Goal: Task Accomplishment & Management: Use online tool/utility

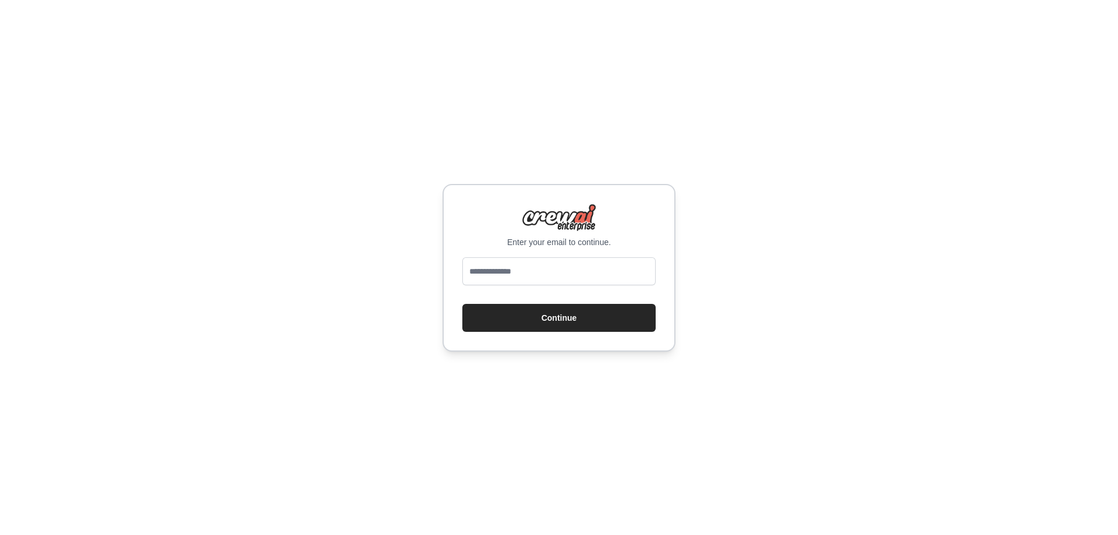
type input "**********"
click at [565, 327] on button "Continue" at bounding box center [558, 318] width 193 height 28
click at [562, 314] on button "Continue" at bounding box center [558, 318] width 193 height 28
click at [563, 314] on button "Continue" at bounding box center [558, 318] width 193 height 28
click at [562, 316] on button "Continue" at bounding box center [558, 318] width 193 height 28
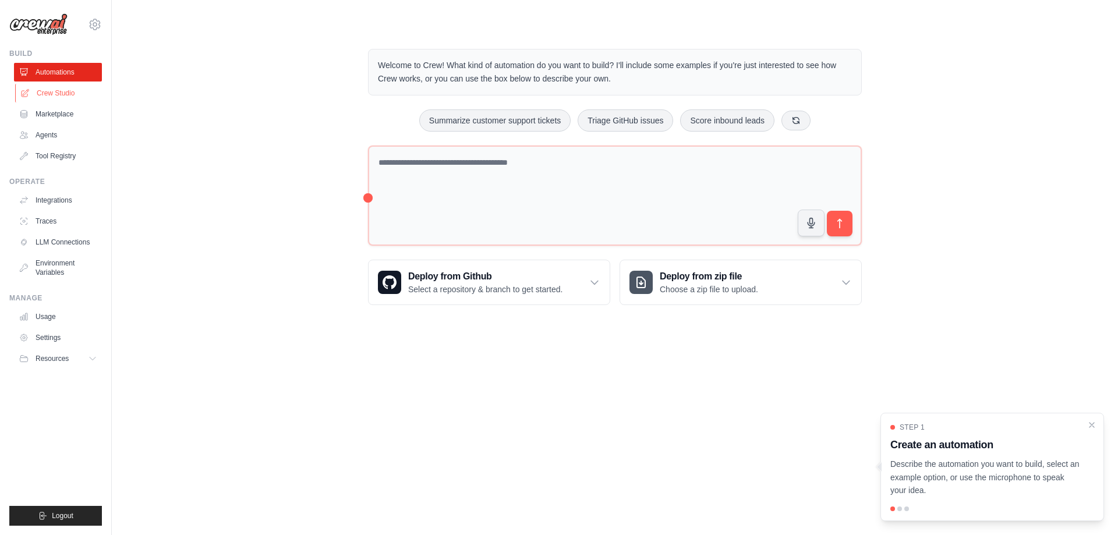
click at [69, 93] on link "Crew Studio" at bounding box center [59, 93] width 88 height 19
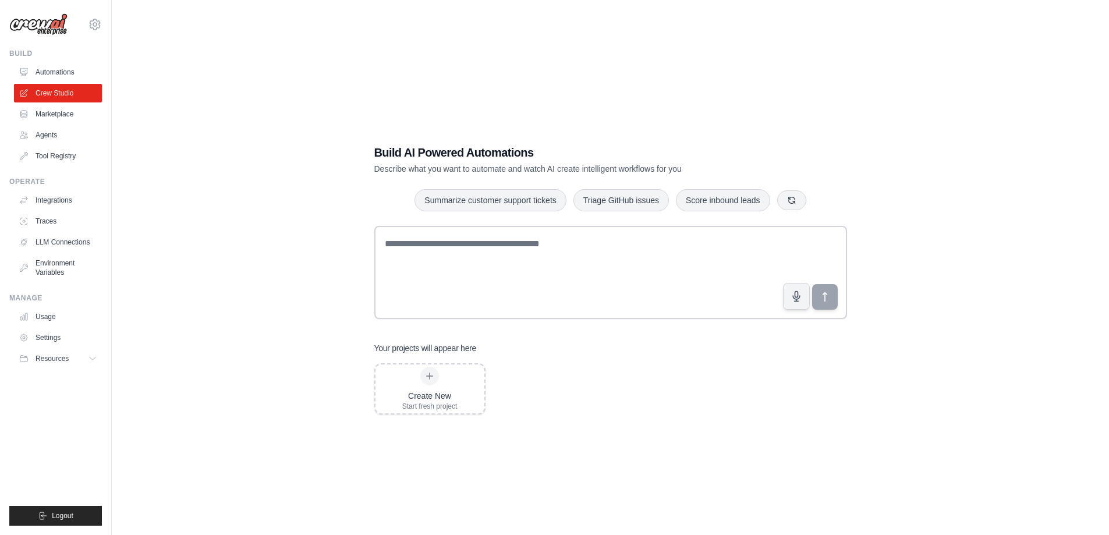
click at [685, 346] on div "Your projects will appear here" at bounding box center [610, 348] width 473 height 12
drag, startPoint x: 328, startPoint y: 140, endPoint x: 334, endPoint y: 144, distance: 7.1
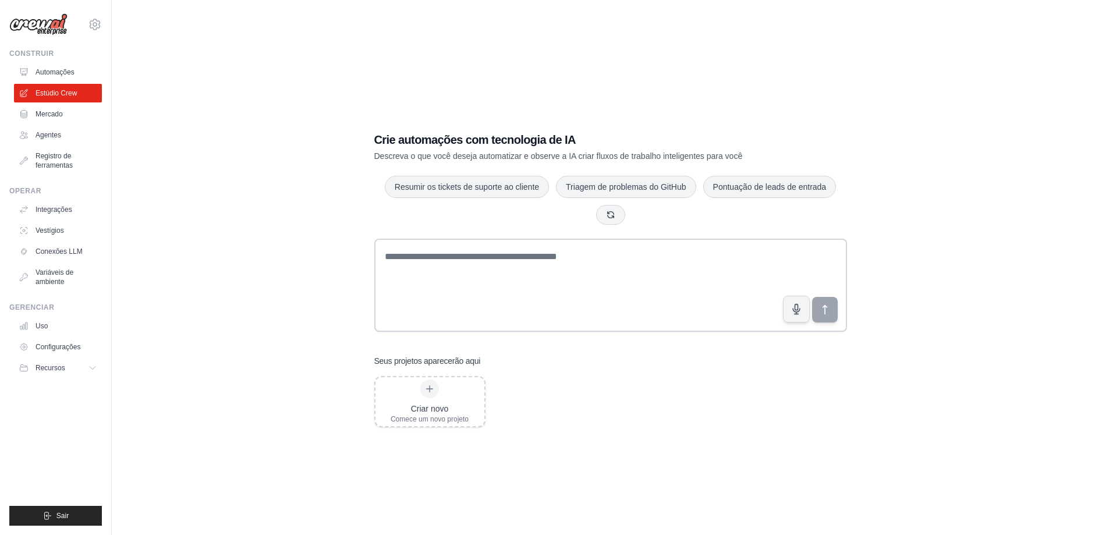
click at [296, 354] on div "Crie automações com tecnologia de IA Descreva o que você deseja automatizar e o…" at bounding box center [610, 279] width 960 height 535
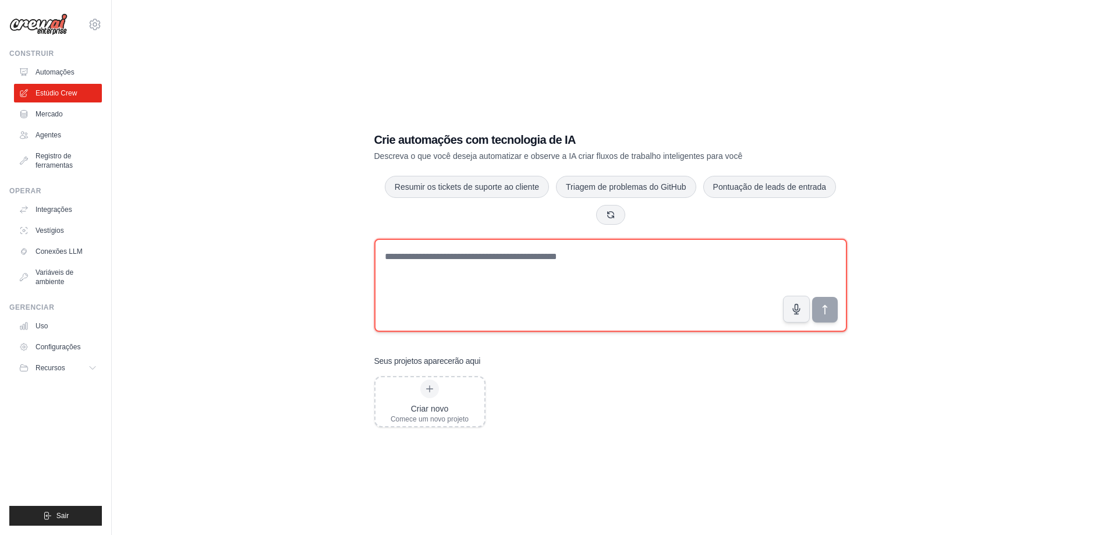
click at [529, 259] on textarea at bounding box center [610, 285] width 473 height 93
click at [557, 268] on textarea at bounding box center [610, 285] width 473 height 93
click at [458, 267] on textarea at bounding box center [610, 285] width 473 height 93
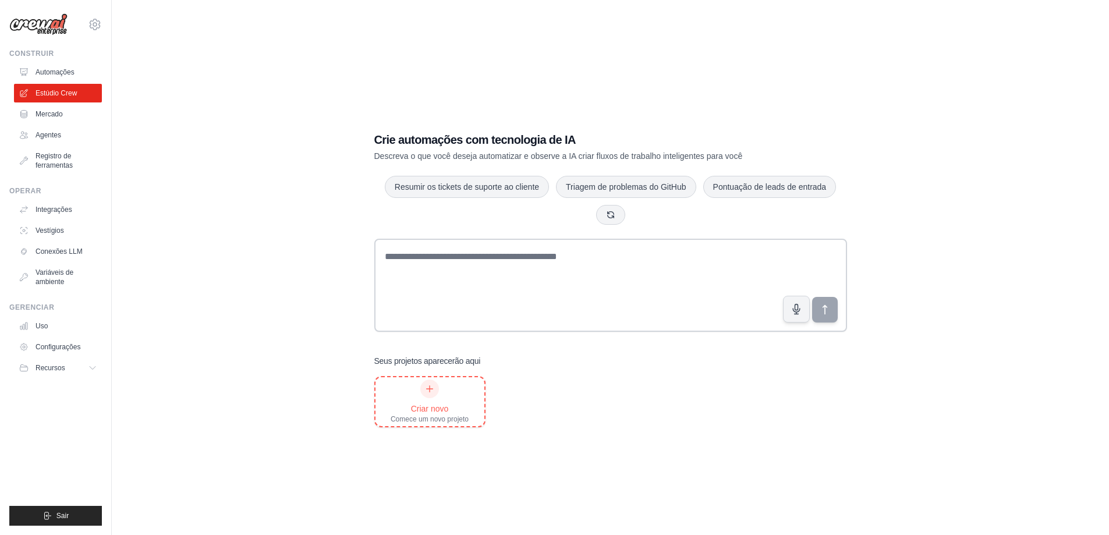
click at [423, 394] on div at bounding box center [429, 389] width 19 height 19
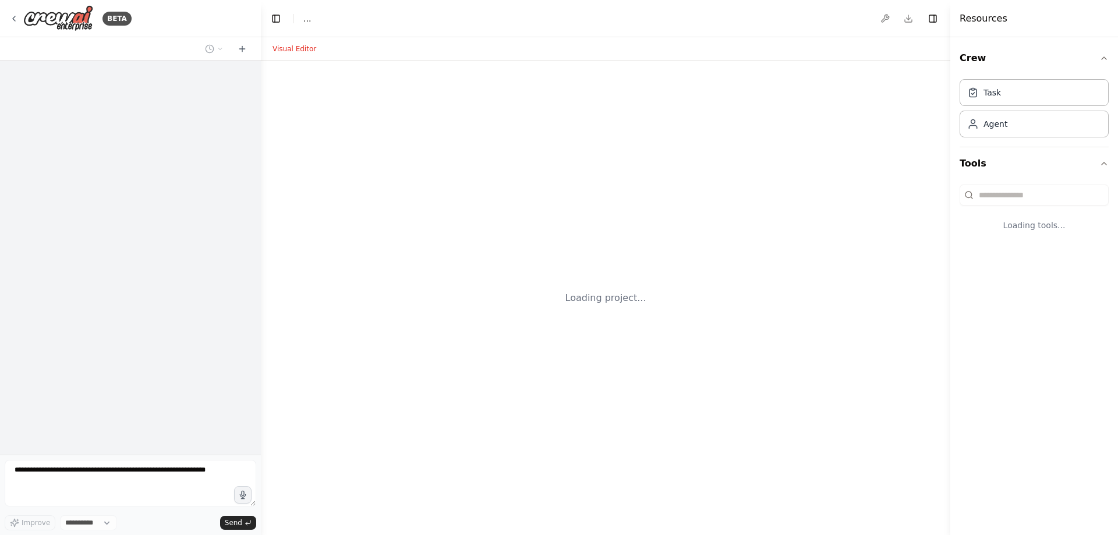
click at [430, 381] on div "Loading project..." at bounding box center [605, 298] width 689 height 475
select select "****"
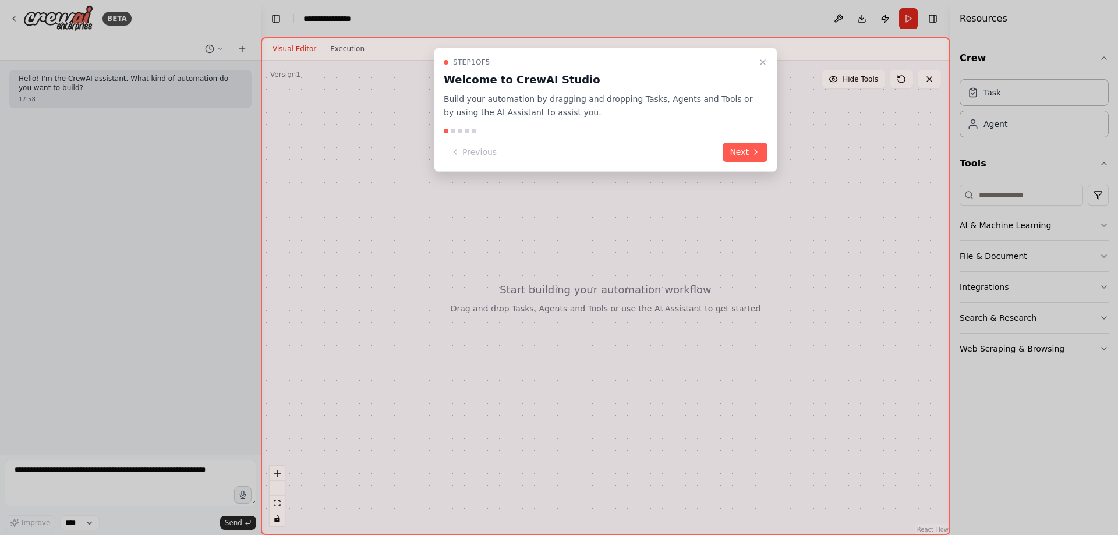
click at [763, 152] on button "Next" at bounding box center [745, 152] width 45 height 19
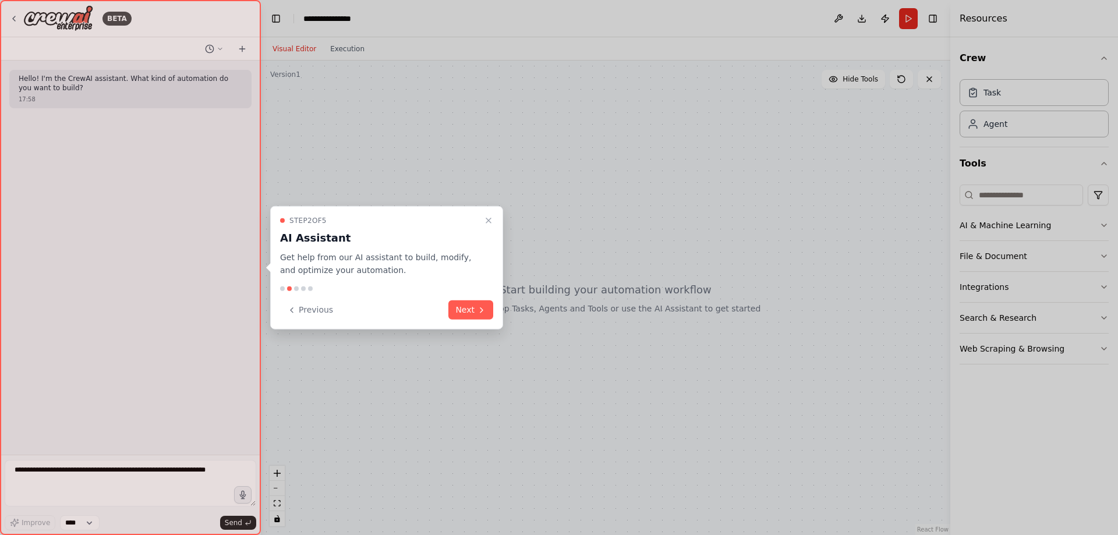
click at [435, 229] on div "Step 2 of 5 AI Assistant Get help from our AI assistant to build, modify, and o…" at bounding box center [386, 246] width 213 height 62
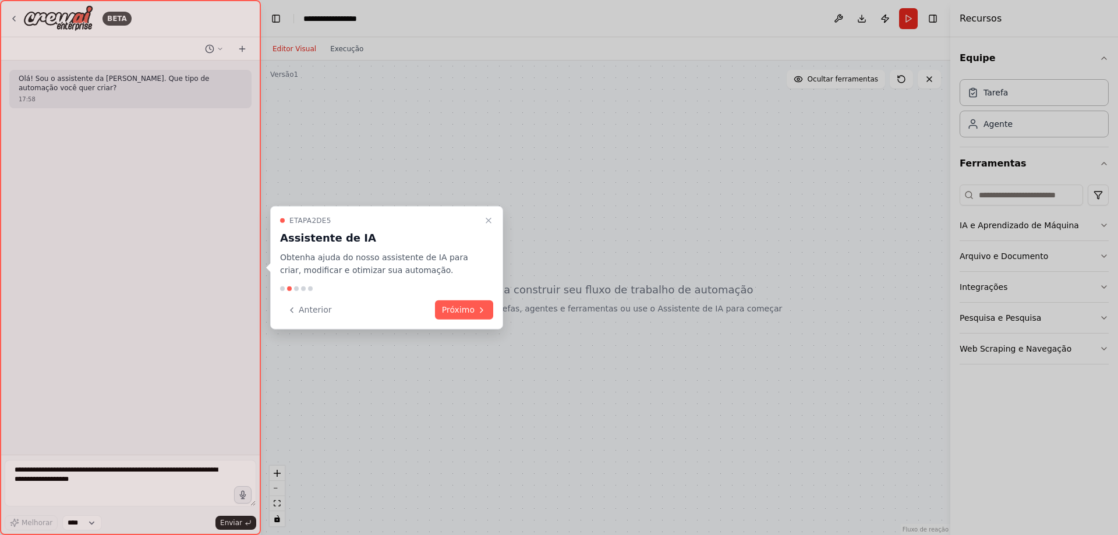
click at [470, 310] on font "Próximo" at bounding box center [458, 309] width 33 height 9
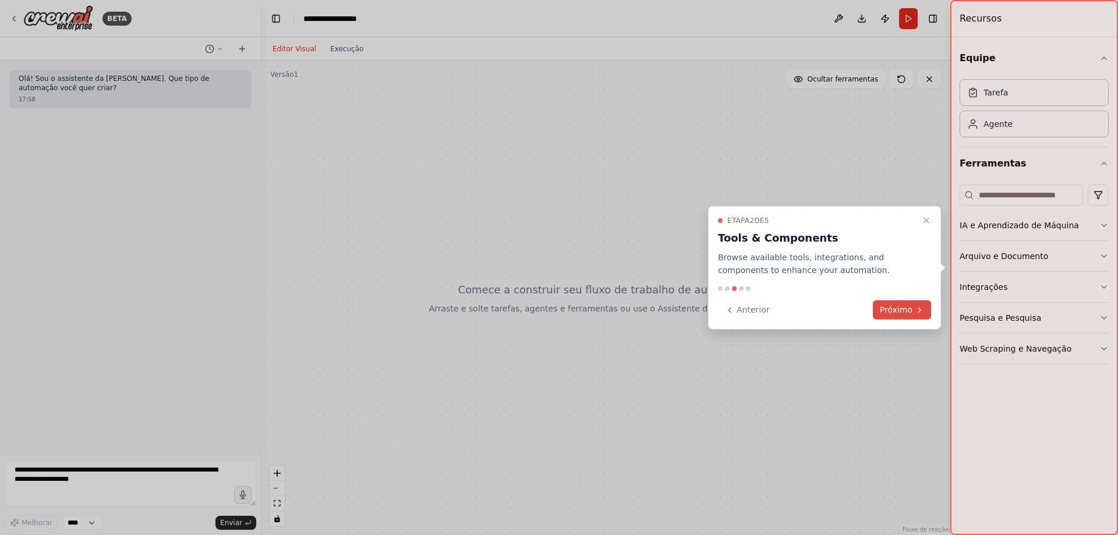
click at [895, 310] on font "Próximo" at bounding box center [896, 309] width 33 height 9
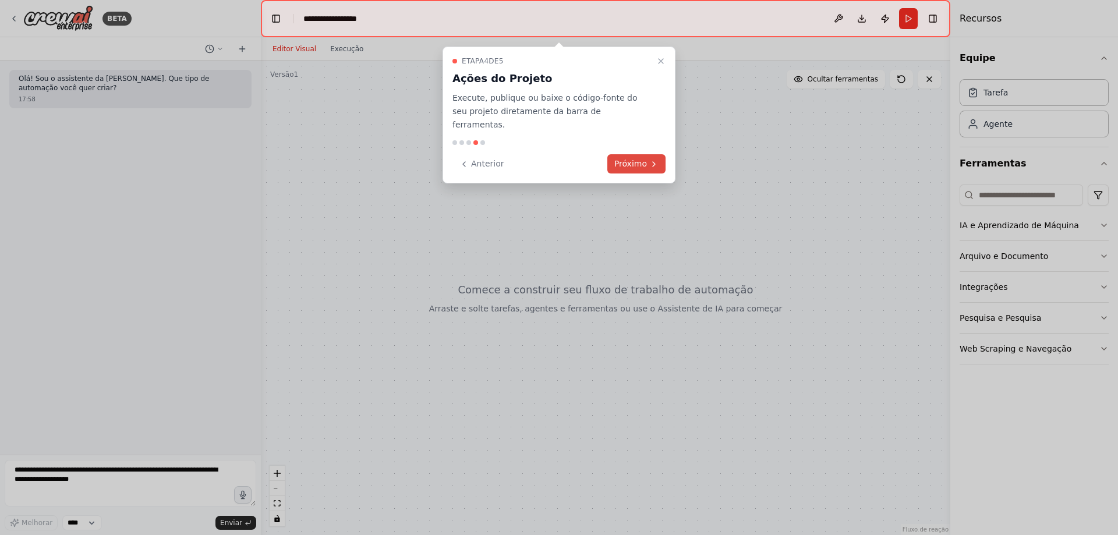
click at [637, 159] on font "Próximo" at bounding box center [630, 163] width 33 height 9
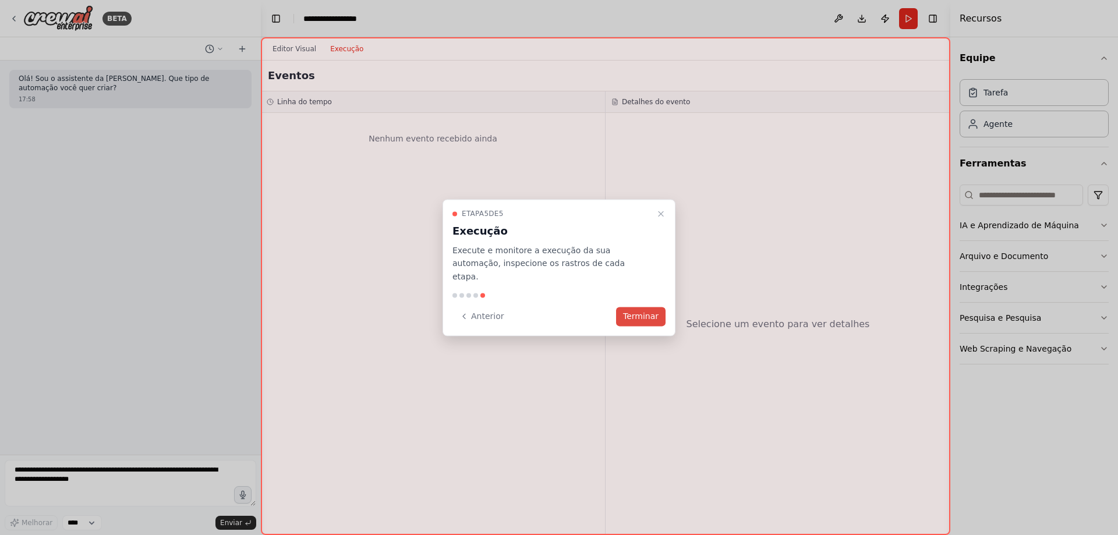
click at [636, 313] on font "Terminar" at bounding box center [641, 315] width 36 height 9
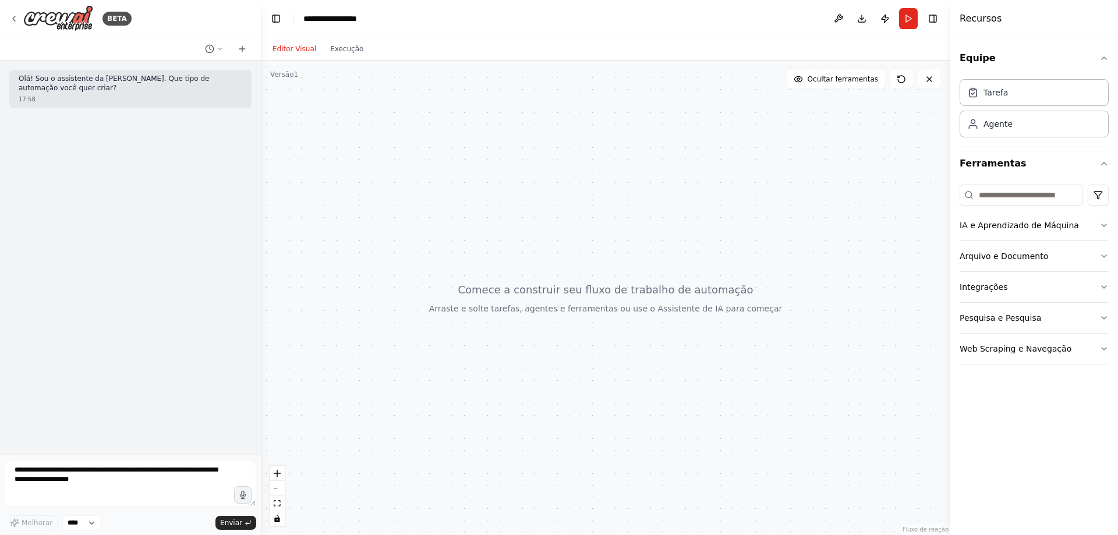
drag, startPoint x: 610, startPoint y: 190, endPoint x: 415, endPoint y: 193, distance: 195.1
click at [611, 191] on div at bounding box center [605, 298] width 689 height 475
click at [1093, 224] on button "IA e Aprendizado de Máquina" at bounding box center [1034, 225] width 149 height 30
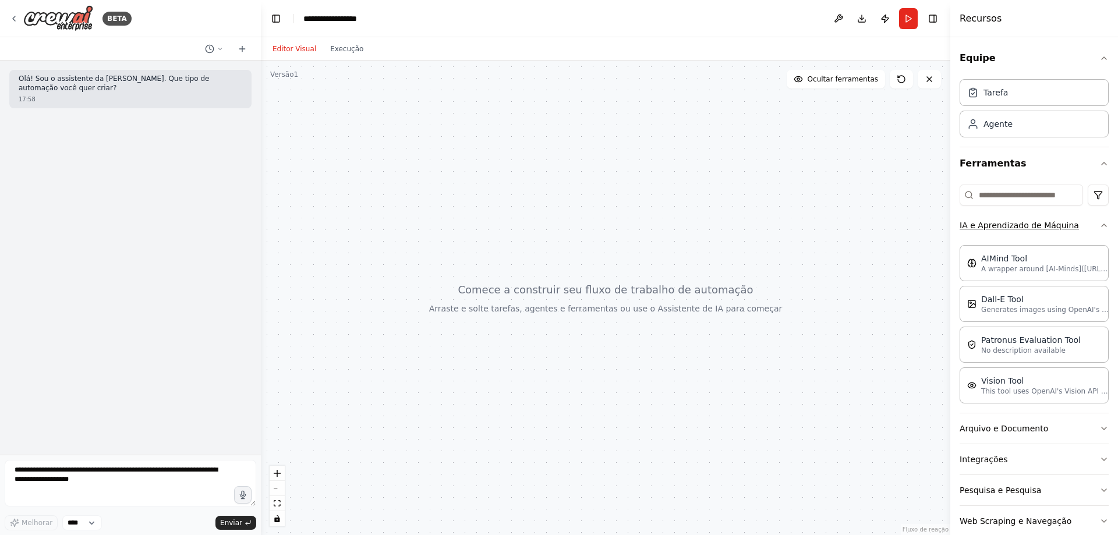
click at [1093, 224] on button "IA e Aprendizado de Máquina" at bounding box center [1034, 225] width 149 height 30
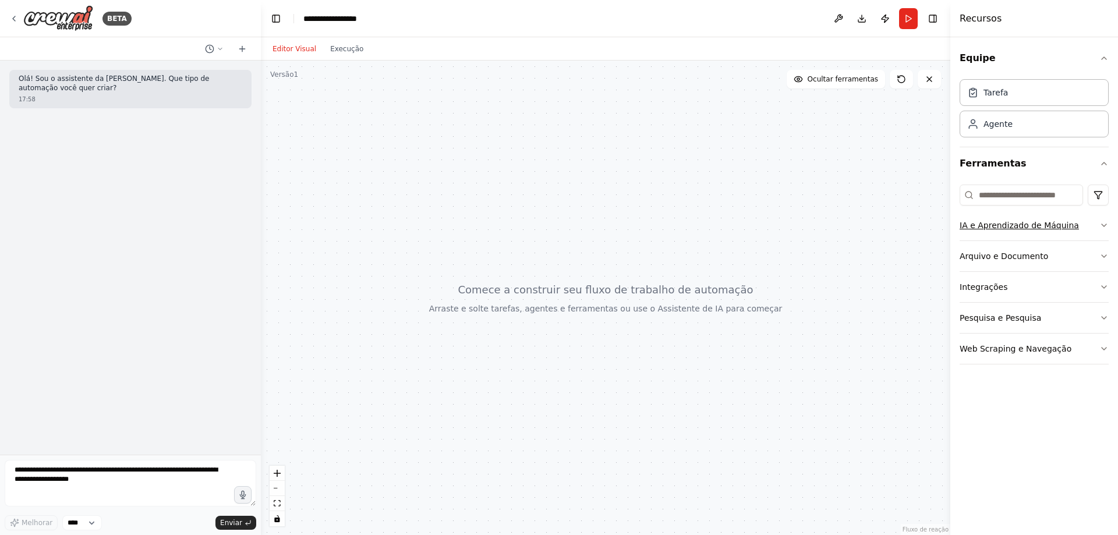
click at [1092, 222] on button "IA e Aprendizado de Máquina" at bounding box center [1034, 225] width 149 height 30
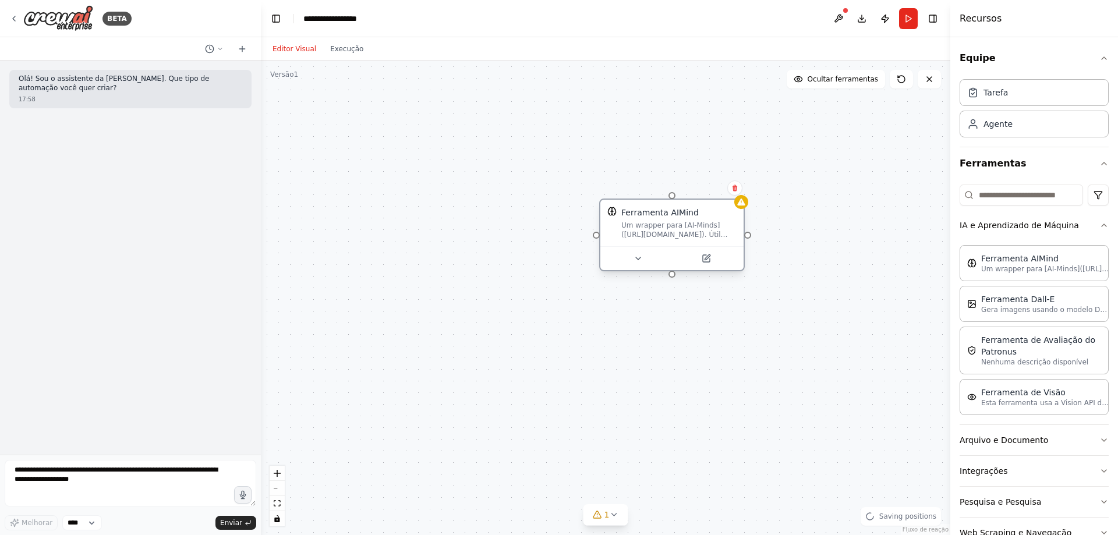
drag, startPoint x: 835, startPoint y: 249, endPoint x: 740, endPoint y: 166, distance: 125.9
click at [633, 220] on font "Ferramenta AIMind" at bounding box center [659, 214] width 77 height 9
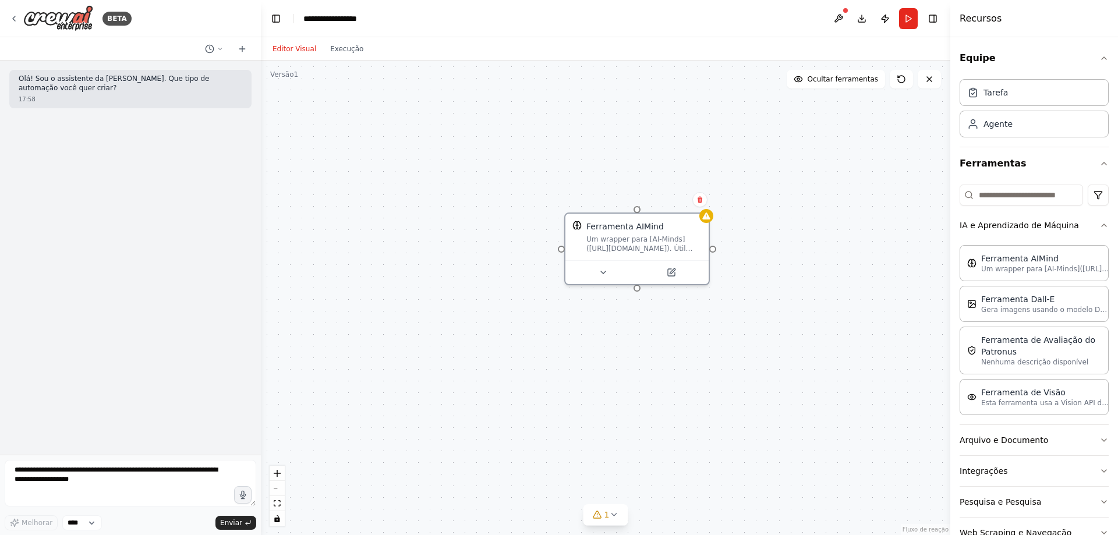
click at [730, 153] on div "Ferramenta AIMind Um wrapper para [AI-Minds](https://mindsdb.com/minds). Útil q…" at bounding box center [605, 298] width 689 height 475
click at [122, 83] on font "Olá! Sou o assistente da CrewAI. Que tipo de automação você quer criar?" at bounding box center [114, 83] width 191 height 17
click at [86, 466] on textarea at bounding box center [131, 483] width 252 height 47
click at [84, 484] on textarea at bounding box center [131, 483] width 252 height 47
click at [86, 477] on textarea at bounding box center [131, 483] width 252 height 47
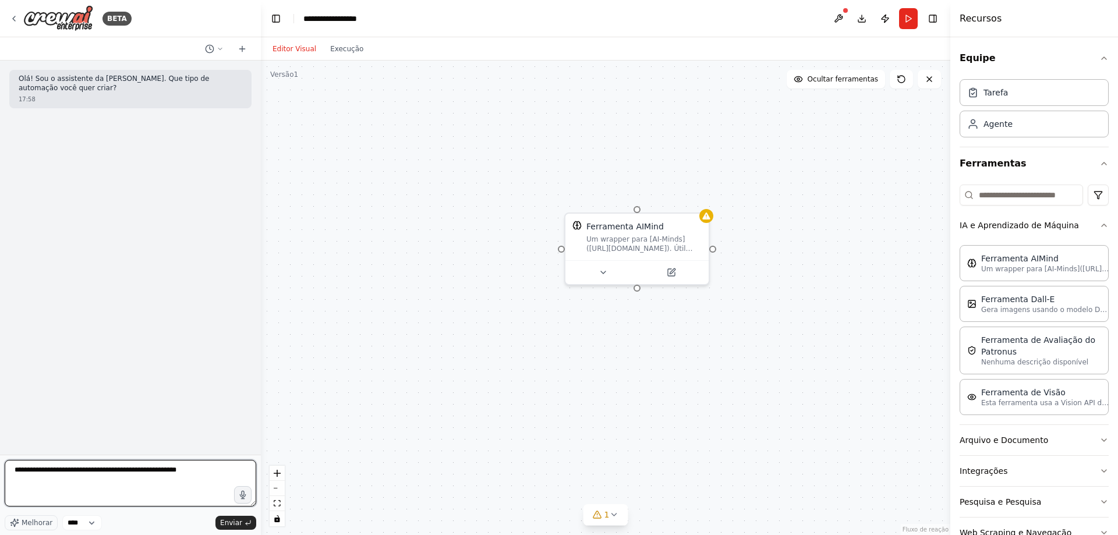
type textarea "**********"
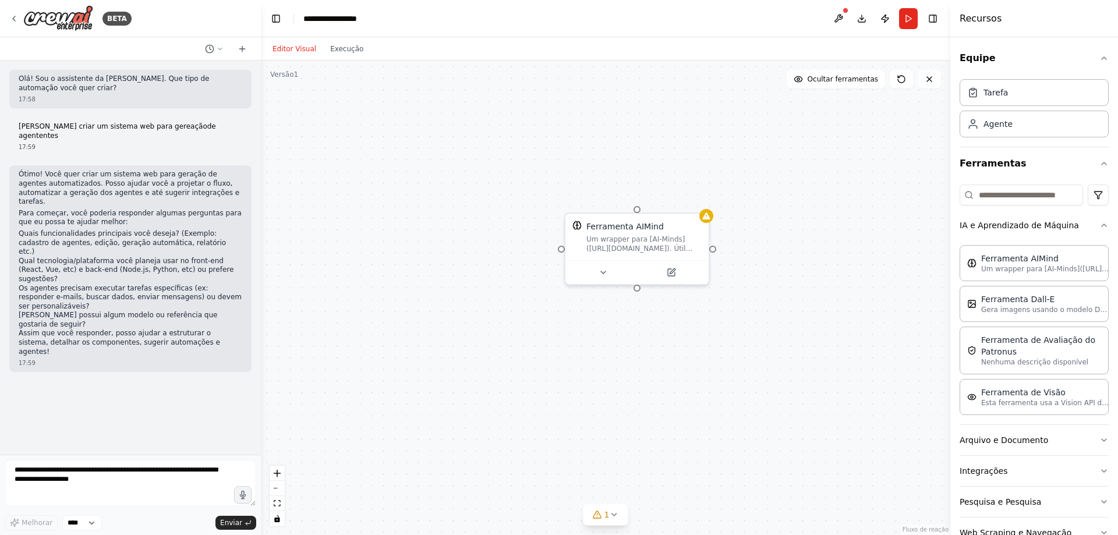
click at [119, 364] on div "Olá! Sou o assistente da CrewAI. Que tipo de automação você quer criar? 17:58 o…" at bounding box center [130, 258] width 261 height 394
drag, startPoint x: 90, startPoint y: 483, endPoint x: 11, endPoint y: 465, distance: 80.6
click at [1, 458] on div "BETA Olá! Sou o assistente da CrewAI. Que tipo de automação você quer criar? 17…" at bounding box center [130, 267] width 261 height 535
paste textarea "**********"
type textarea "**********"
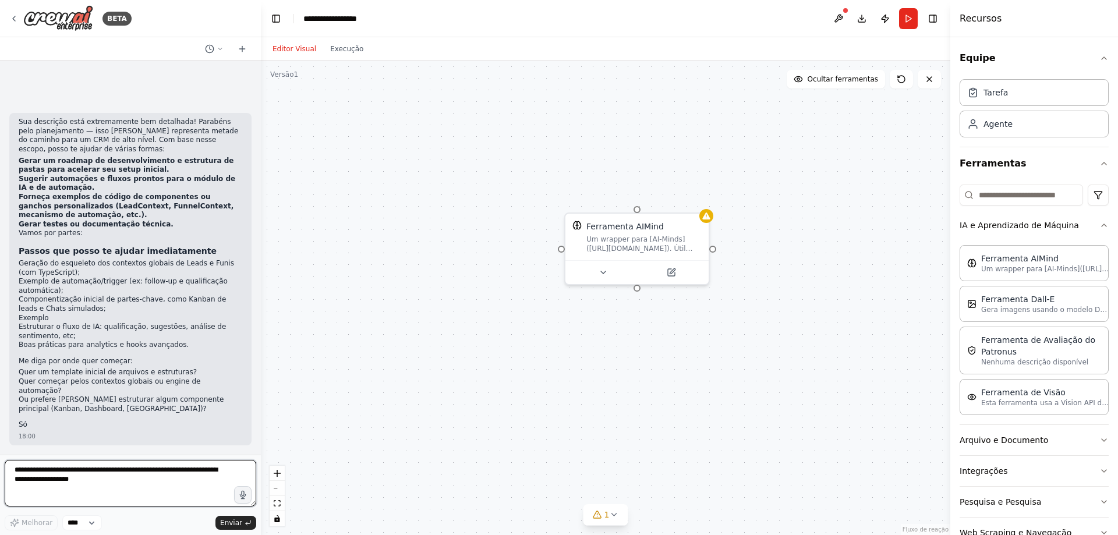
scroll to position [2358, 0]
click at [61, 295] on li "Exemplo de automação/trigger (ex: follow-up e qualificação automática);" at bounding box center [131, 286] width 224 height 18
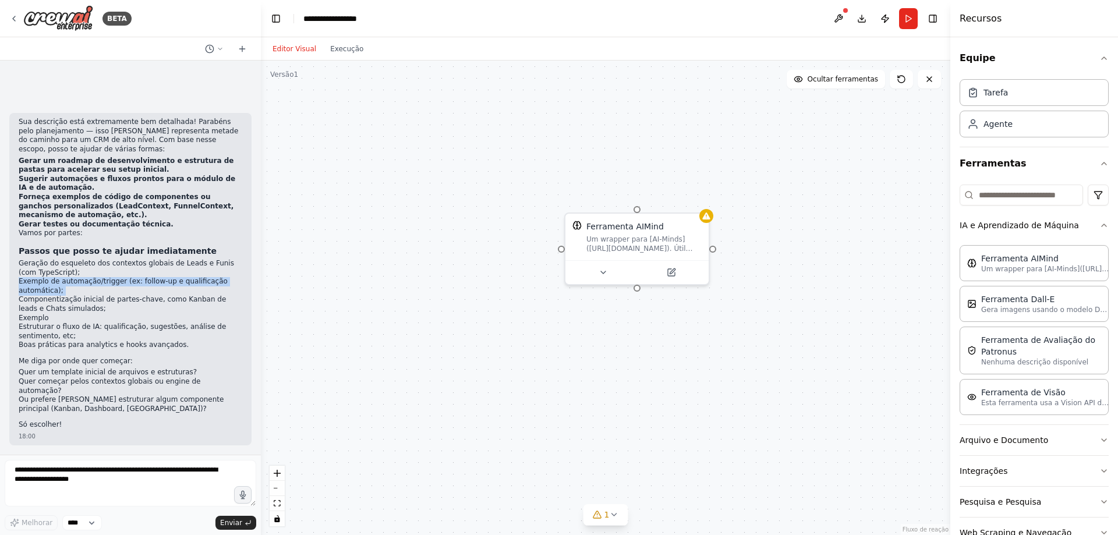
drag, startPoint x: 61, startPoint y: 299, endPoint x: 48, endPoint y: 294, distance: 13.8
click at [48, 294] on li "Exemplo de automação/trigger (ex: follow-up e qualificação automática);" at bounding box center [131, 286] width 224 height 18
click at [44, 286] on li "Exemplo de automação/trigger (ex: follow-up e qualificação automática);" at bounding box center [131, 286] width 224 height 18
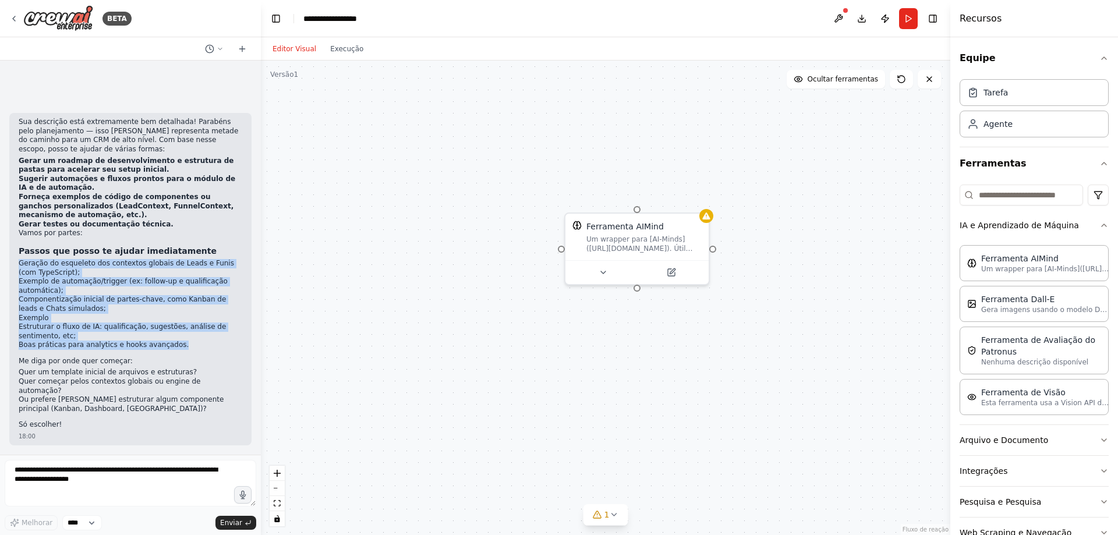
drag, startPoint x: 20, startPoint y: 273, endPoint x: 176, endPoint y: 359, distance: 178.0
click at [176, 350] on ul "Geração do esqueleto dos contextos globais de Leads e Funis (com TypeScript); E…" at bounding box center [131, 304] width 224 height 91
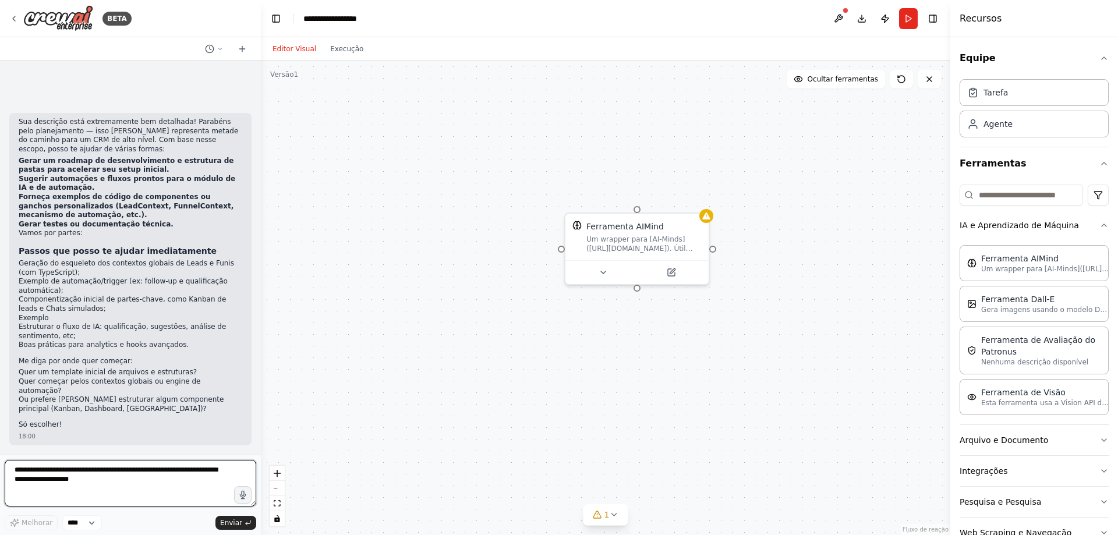
click at [51, 477] on textarea at bounding box center [131, 483] width 252 height 47
type textarea "**********"
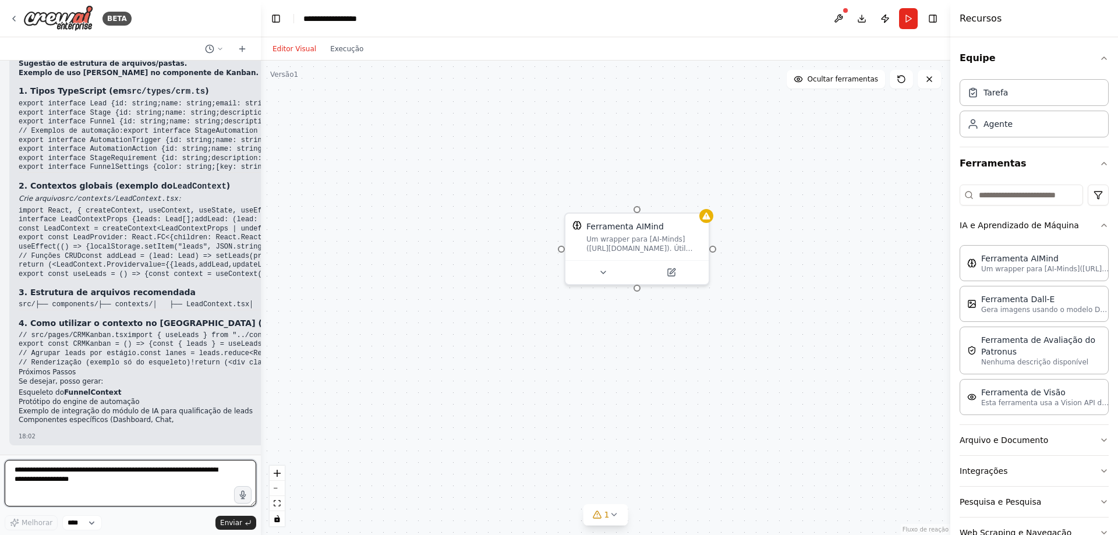
scroll to position [4120, 0]
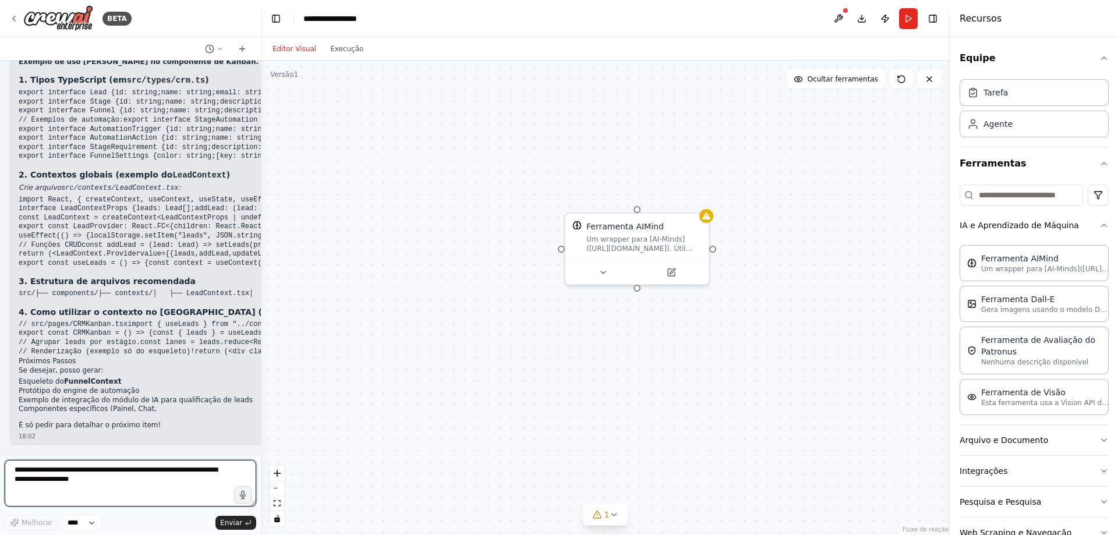
click at [74, 468] on textarea at bounding box center [131, 483] width 252 height 47
click at [71, 461] on textarea at bounding box center [131, 483] width 252 height 47
type textarea "**********"
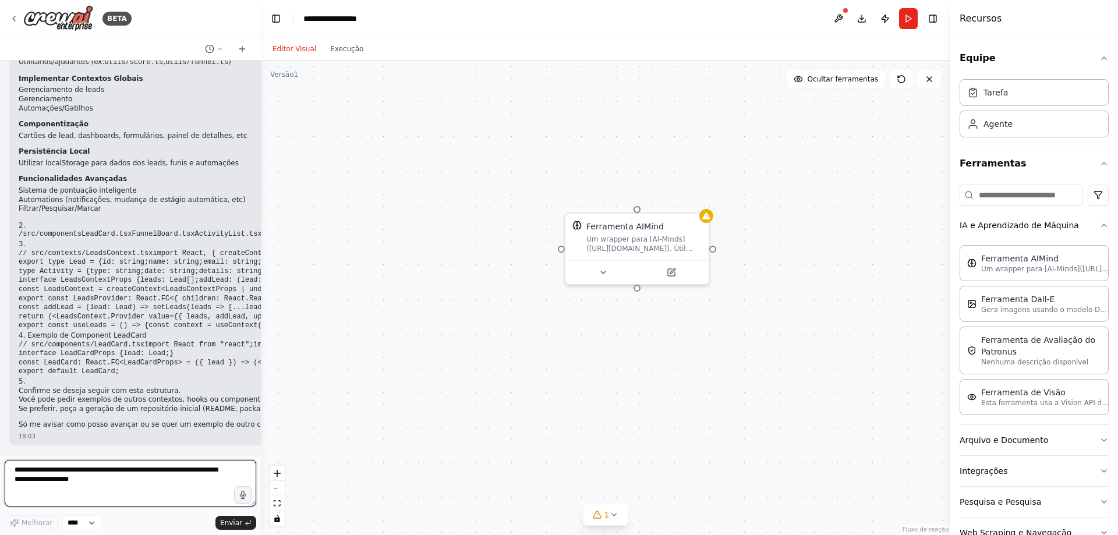
scroll to position [5524, 0]
click at [993, 122] on font "Agente" at bounding box center [997, 123] width 29 height 9
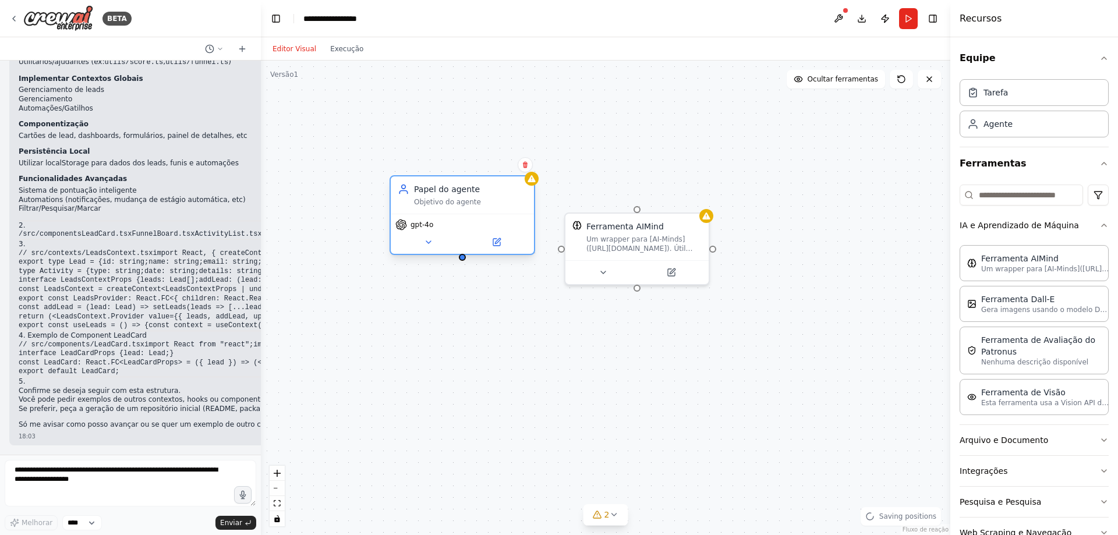
drag, startPoint x: 642, startPoint y: 141, endPoint x: 450, endPoint y: 179, distance: 195.3
click at [448, 185] on font "Papel do agente" at bounding box center [447, 189] width 66 height 9
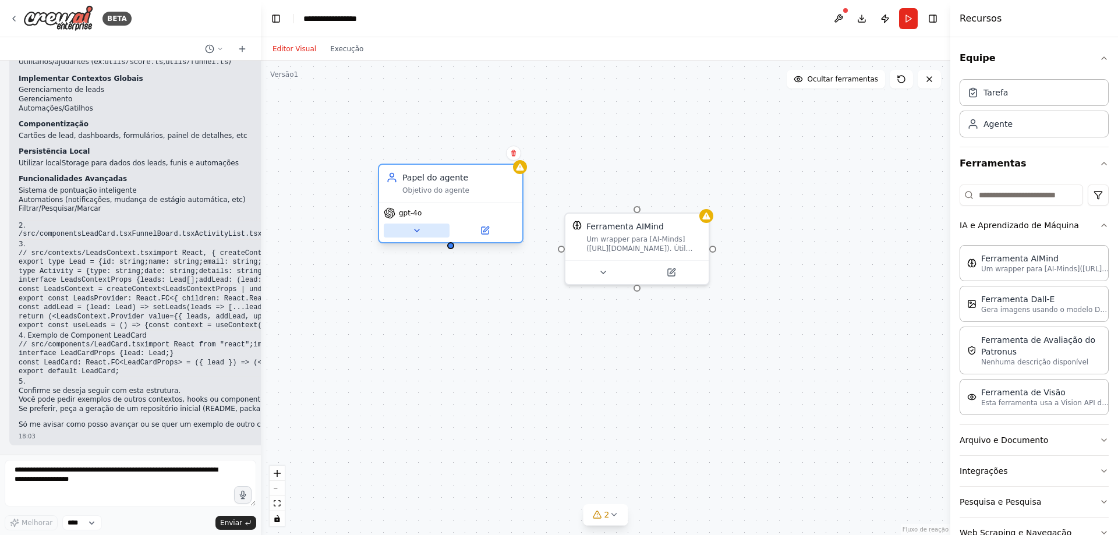
click at [416, 232] on icon at bounding box center [416, 230] width 9 height 9
click at [418, 233] on icon at bounding box center [416, 230] width 9 height 9
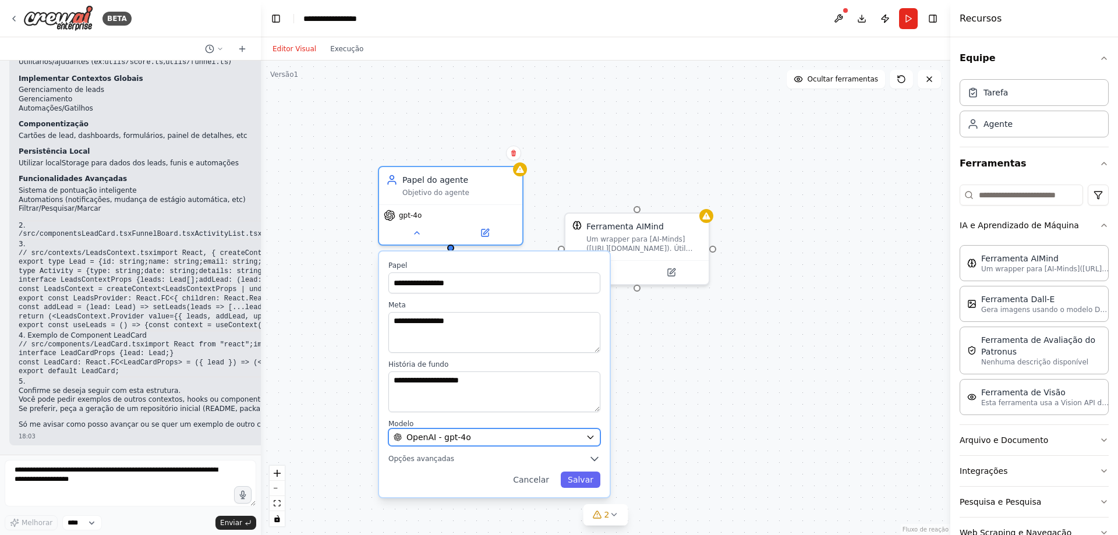
click at [475, 442] on div "OpenAI - gpt-4o" at bounding box center [487, 437] width 187 height 12
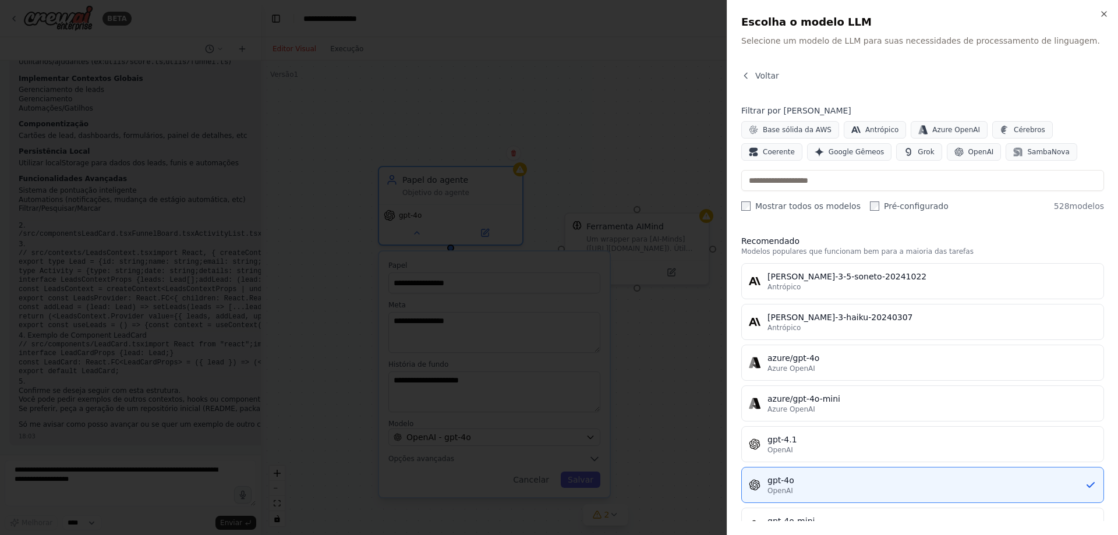
click at [509, 157] on div at bounding box center [559, 267] width 1118 height 535
click at [537, 99] on div at bounding box center [559, 267] width 1118 height 535
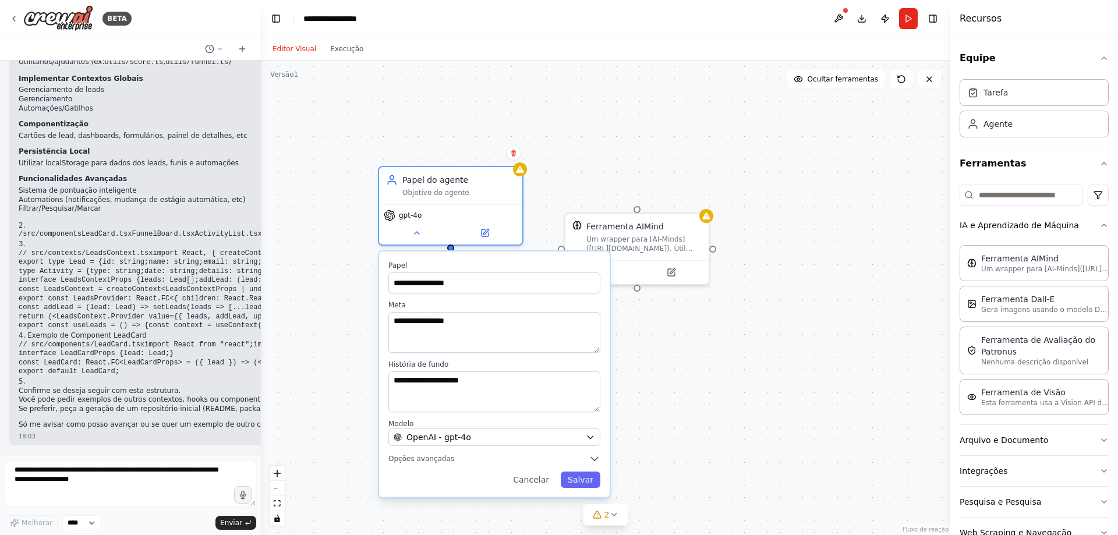
click at [781, 261] on div "**********" at bounding box center [605, 298] width 689 height 475
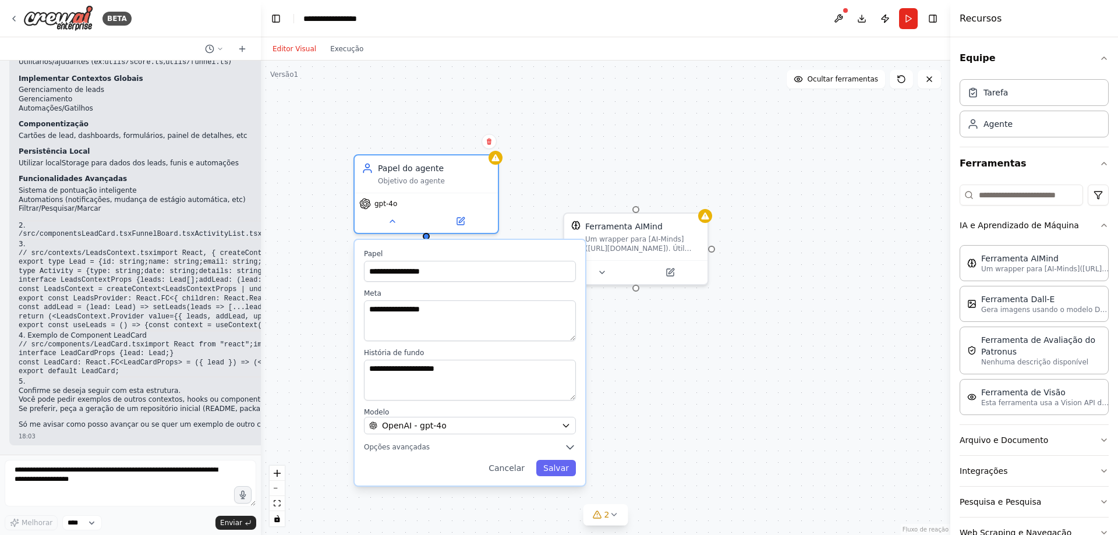
drag, startPoint x: 532, startPoint y: 264, endPoint x: 562, endPoint y: 245, distance: 35.9
click at [508, 254] on label "Papel" at bounding box center [470, 253] width 212 height 9
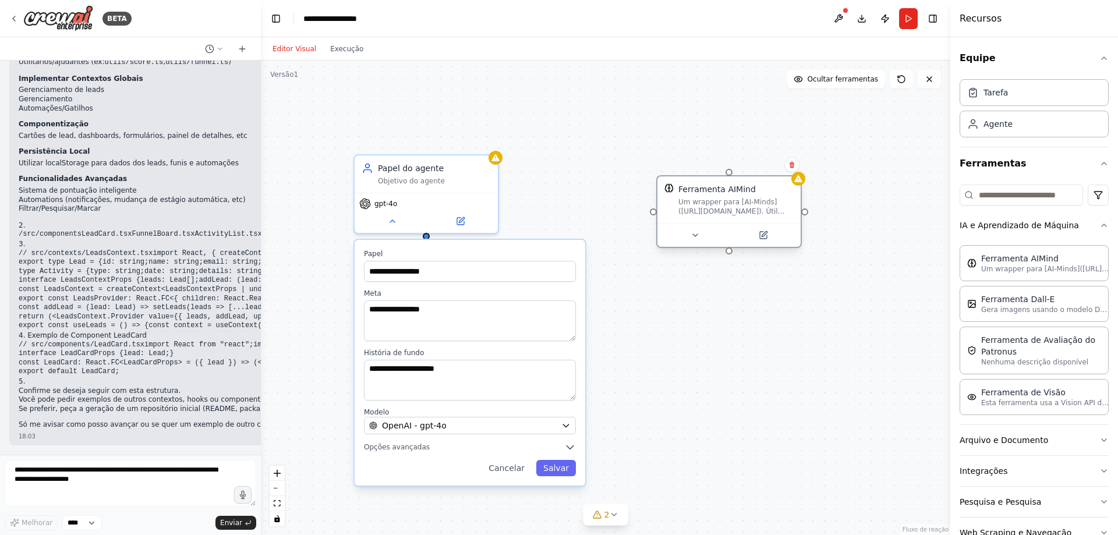
drag, startPoint x: 628, startPoint y: 225, endPoint x: 720, endPoint y: 189, distance: 99.0
click at [720, 189] on font "Ferramenta AIMind" at bounding box center [716, 189] width 77 height 9
click at [982, 97] on div "Tarefa" at bounding box center [987, 92] width 41 height 12
drag, startPoint x: 857, startPoint y: 136, endPoint x: 726, endPoint y: 315, distance: 221.6
click at [724, 314] on font "Nova Tarefa" at bounding box center [736, 316] width 41 height 8
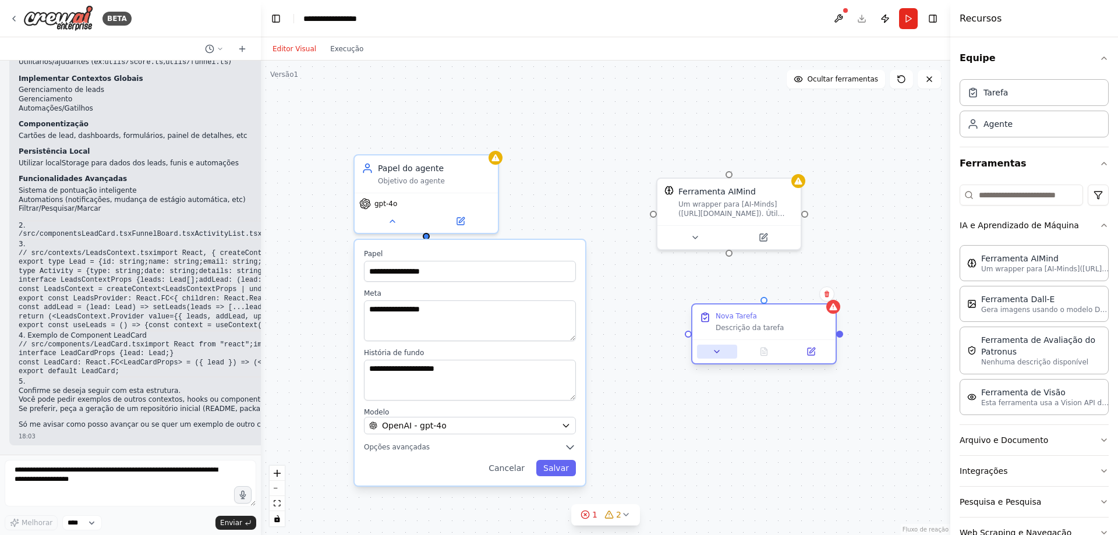
click at [714, 348] on icon at bounding box center [716, 351] width 9 height 9
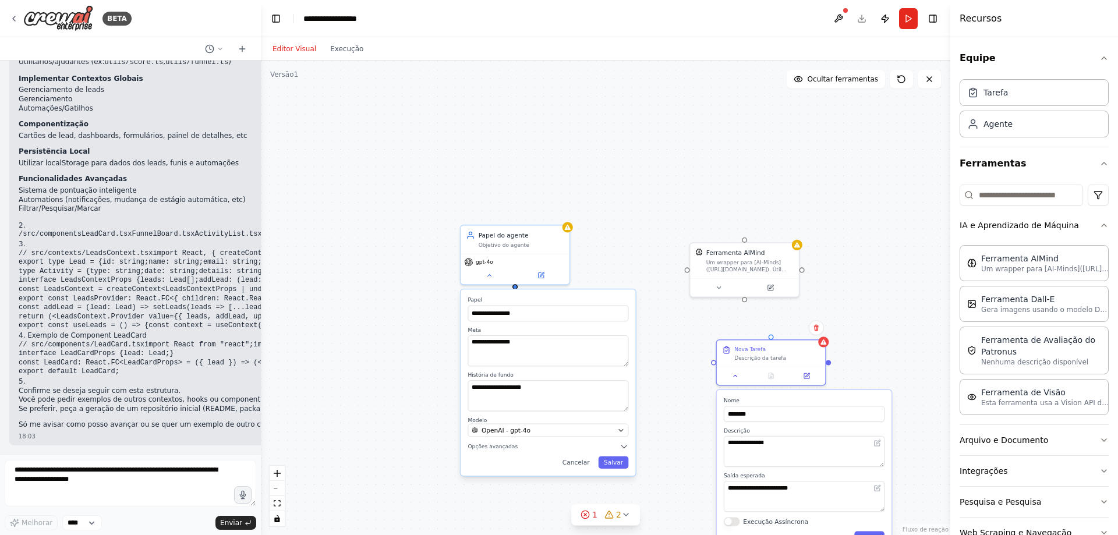
click at [893, 239] on div "**********" at bounding box center [605, 298] width 689 height 475
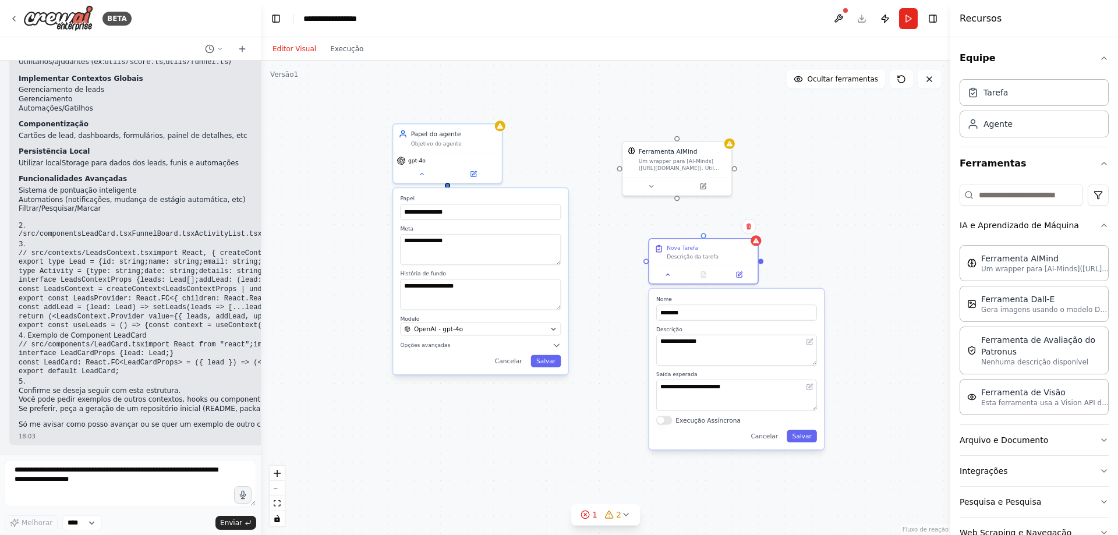
drag, startPoint x: 835, startPoint y: 142, endPoint x: 823, endPoint y: 132, distance: 15.7
click at [819, 129] on div "**********" at bounding box center [605, 298] width 689 height 475
click at [99, 486] on textarea at bounding box center [131, 483] width 252 height 47
type textarea "**********"
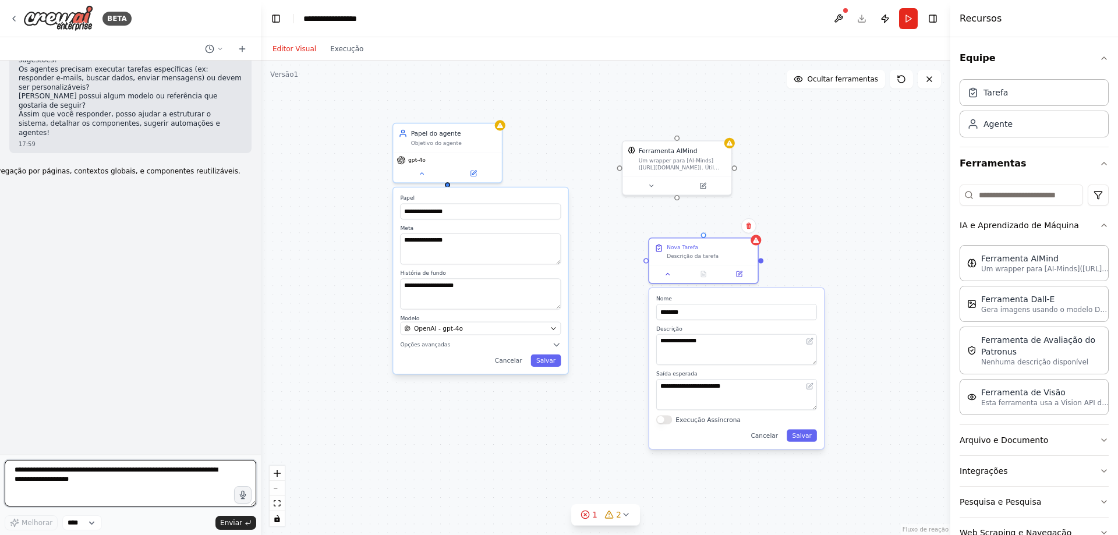
scroll to position [0, 0]
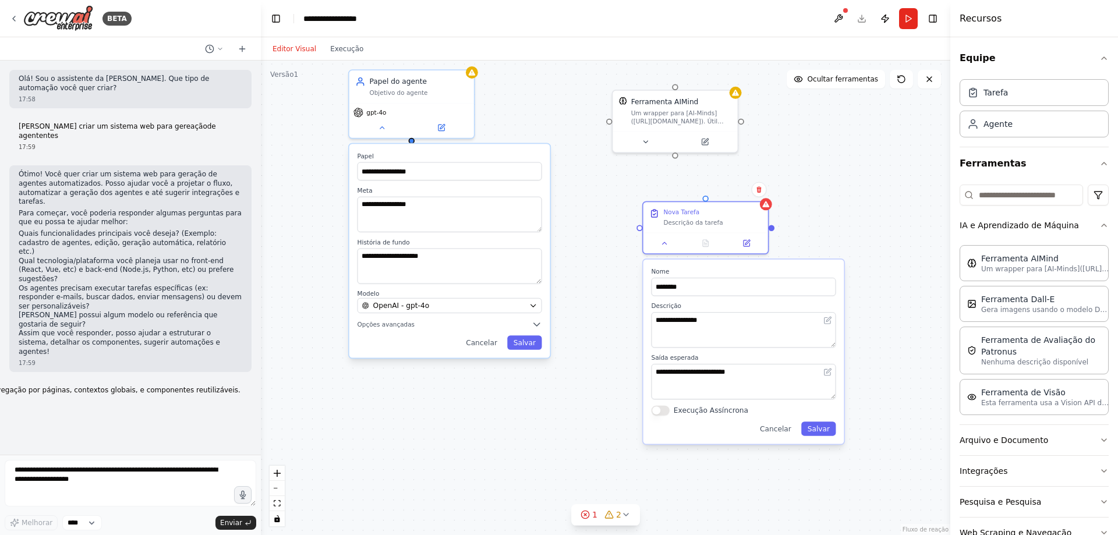
click at [582, 438] on div "**********" at bounding box center [605, 298] width 689 height 475
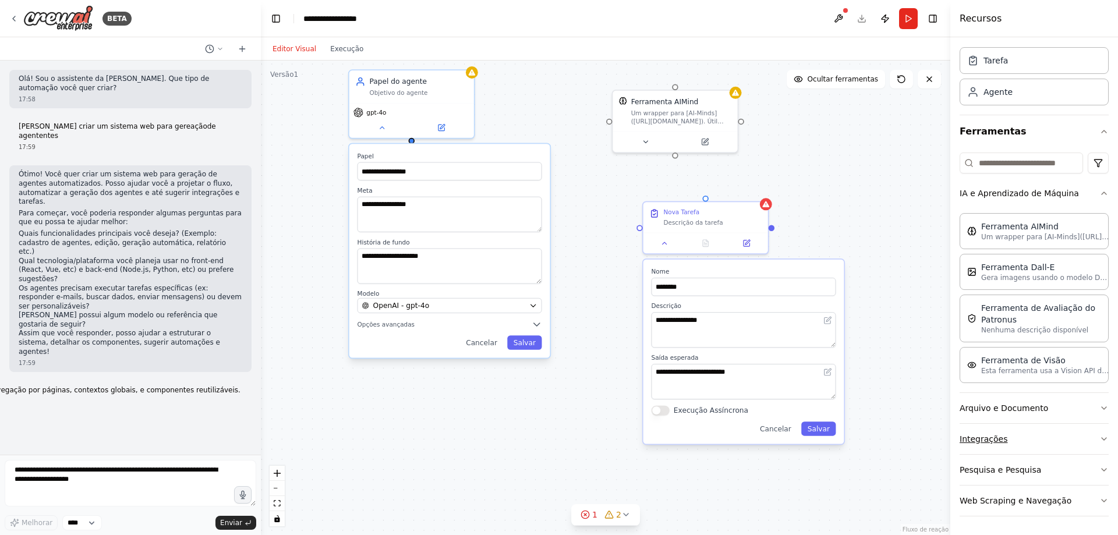
click at [1068, 435] on button "Integrações" at bounding box center [1034, 439] width 149 height 30
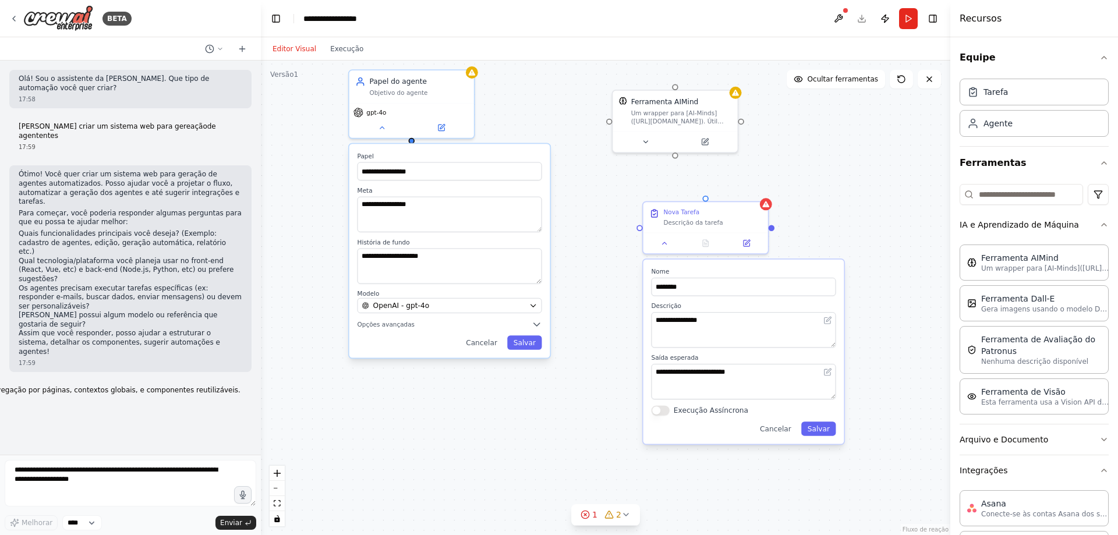
scroll to position [0, 0]
click at [1099, 167] on icon "button" at bounding box center [1103, 163] width 9 height 9
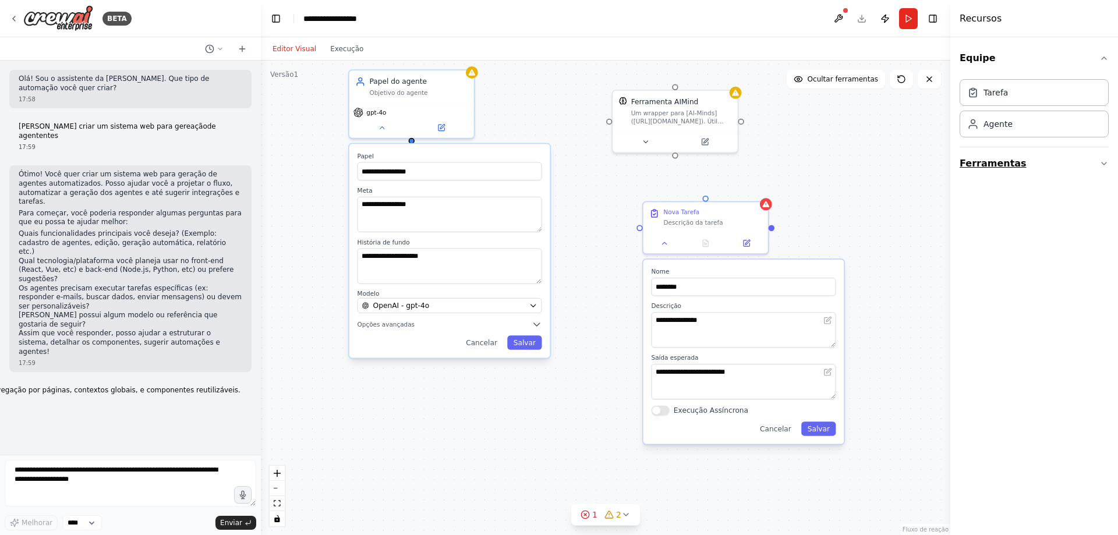
click at [1091, 162] on button "Ferramentas" at bounding box center [1034, 163] width 149 height 33
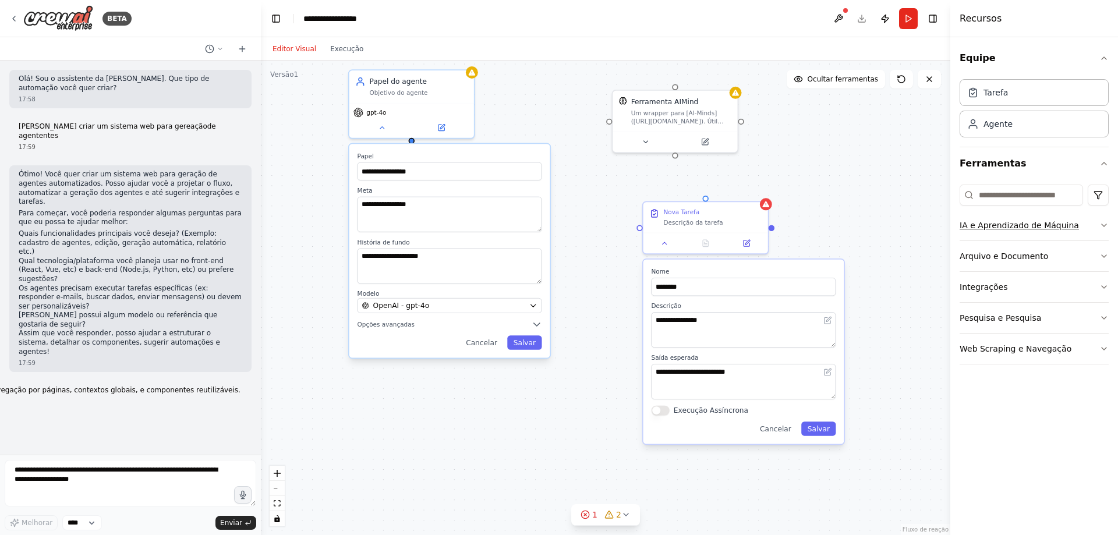
click at [993, 225] on font "IA e Aprendizado de Máquina" at bounding box center [1019, 225] width 119 height 9
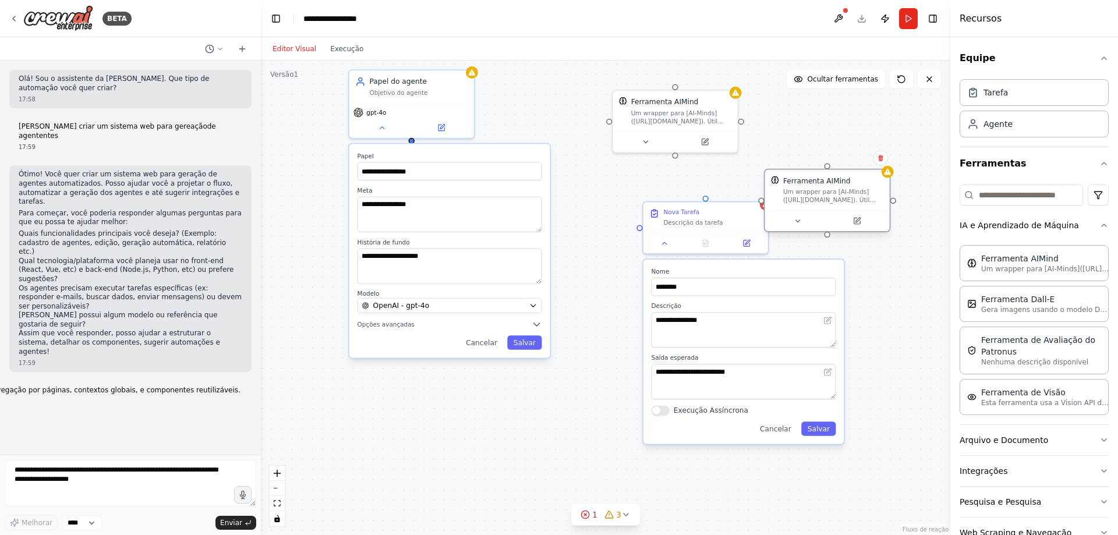
drag, startPoint x: 871, startPoint y: 179, endPoint x: 796, endPoint y: 176, distance: 75.2
click at [791, 178] on font "Ferramenta AIMind" at bounding box center [817, 181] width 68 height 8
click at [862, 221] on button at bounding box center [856, 221] width 57 height 12
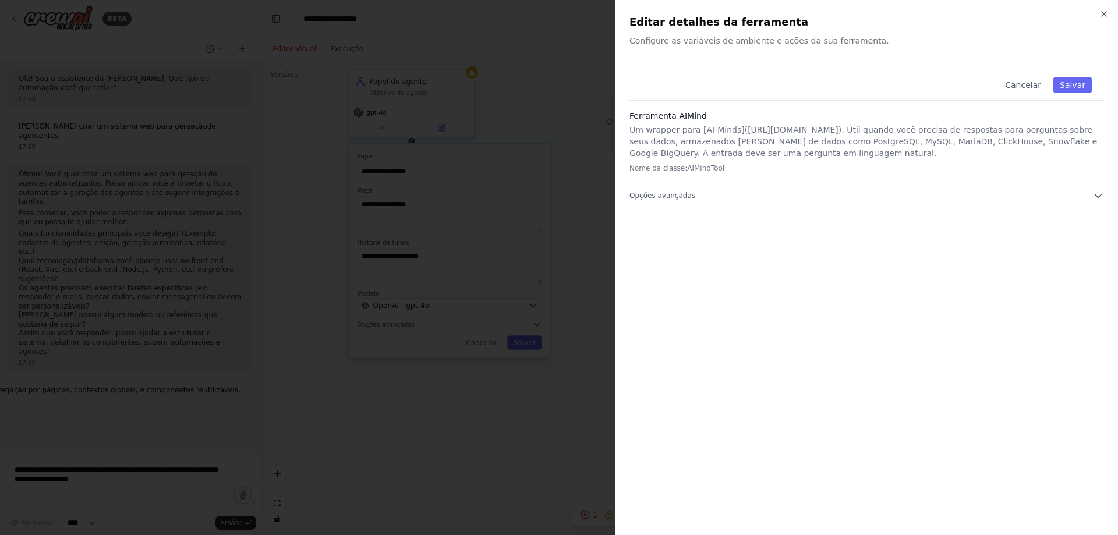
drag, startPoint x: 918, startPoint y: 248, endPoint x: 932, endPoint y: 222, distance: 29.2
click at [916, 247] on div "Cancelar Salvar Ferramenta AIMind Um wrapper para [AI-Minds](https://mindsdb.co…" at bounding box center [866, 293] width 475 height 456
click at [1098, 16] on h2 "Editar detalhes da ferramenta" at bounding box center [866, 22] width 475 height 16
click at [1106, 20] on div "Fechar Editar detalhes da ferramenta Configure as variáveis de ambiente e ações…" at bounding box center [866, 267] width 503 height 535
click at [1107, 15] on icon "button" at bounding box center [1103, 13] width 9 height 9
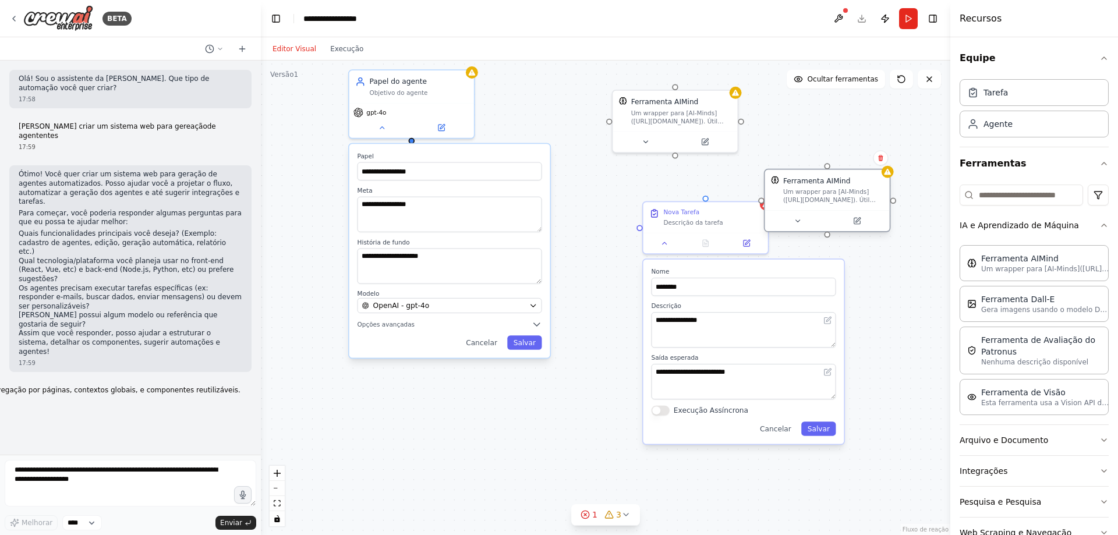
drag, startPoint x: 862, startPoint y: 169, endPoint x: 841, endPoint y: 179, distance: 23.2
click at [861, 171] on div "**********" at bounding box center [605, 298] width 689 height 475
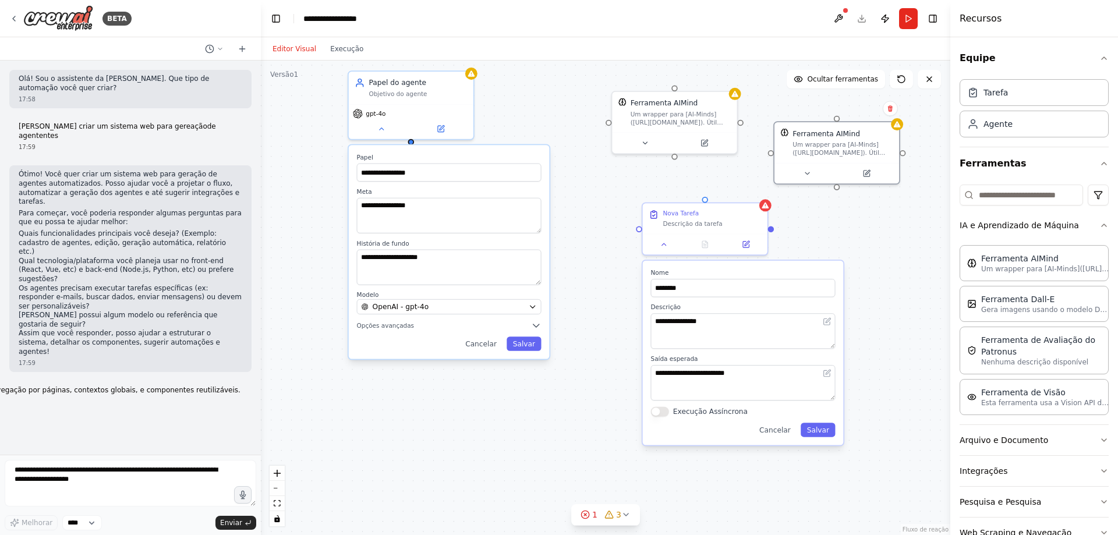
drag, startPoint x: 841, startPoint y: 179, endPoint x: 855, endPoint y: 127, distance: 54.2
click at [855, 127] on div "Ferramenta AIMind Um wrapper para [AI-Minds](https://mindsdb.com/minds). Útil q…" at bounding box center [836, 142] width 125 height 41
click at [897, 203] on div "**********" at bounding box center [605, 298] width 689 height 475
